Goal: Task Accomplishment & Management: Complete application form

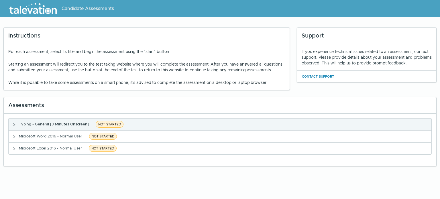
click at [164, 130] on button "Typing - General [3 Minutes Onscreen] NOT STARTED" at bounding box center [220, 125] width 423 height 12
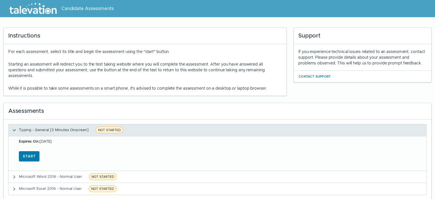
click at [102, 131] on span "NOT STARTED" at bounding box center [110, 130] width 28 height 7
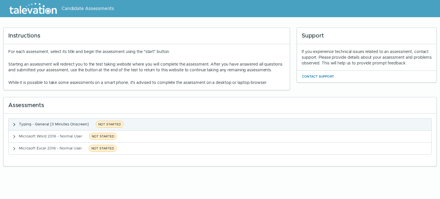
click at [103, 128] on span "NOT STARTED" at bounding box center [110, 124] width 28 height 7
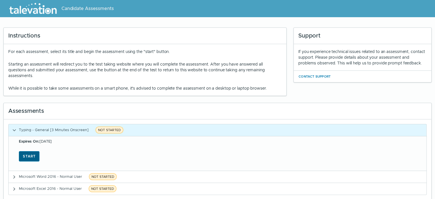
click at [28, 153] on button "Start" at bounding box center [29, 156] width 21 height 10
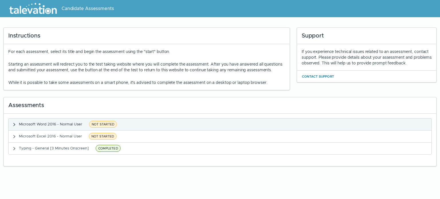
click at [105, 128] on span "NOT STARTED" at bounding box center [103, 124] width 28 height 7
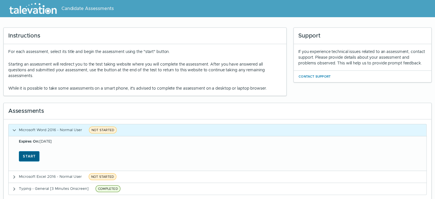
click at [24, 156] on button "Start" at bounding box center [29, 156] width 21 height 10
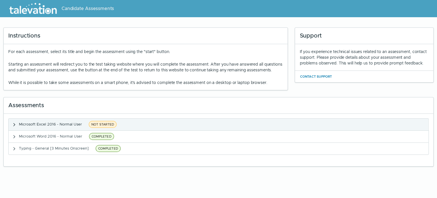
click at [111, 128] on span "NOT STARTED" at bounding box center [103, 124] width 28 height 7
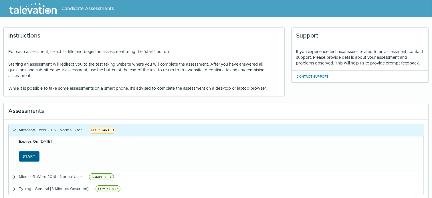
click at [28, 155] on button "Start" at bounding box center [29, 156] width 21 height 10
